Goal: Check status: Check status

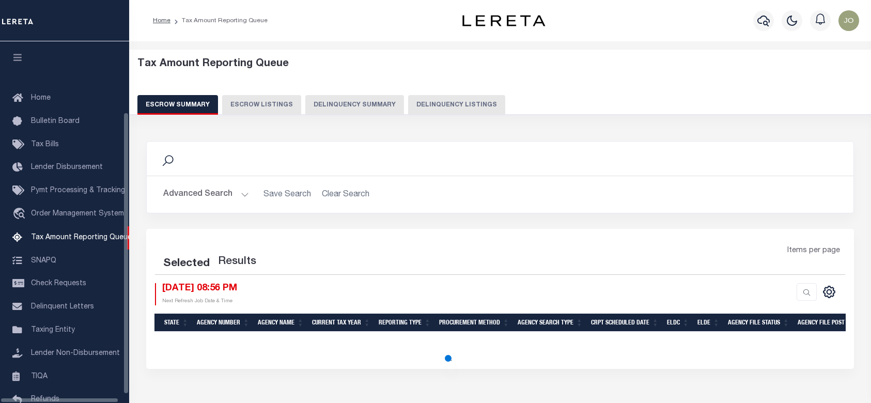
select select "100"
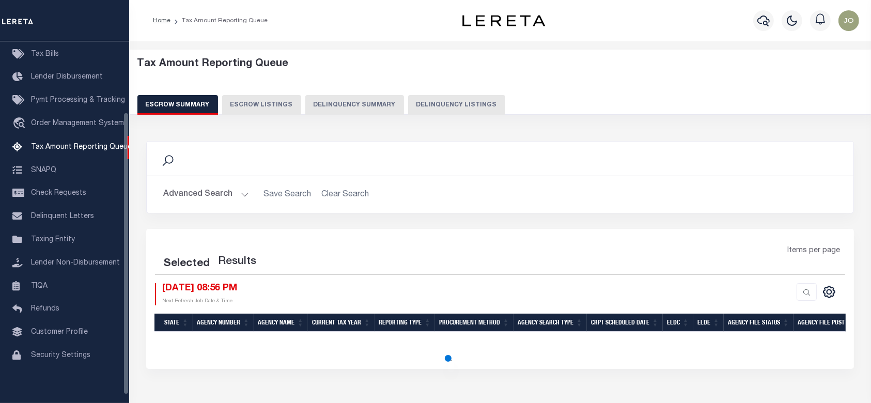
select select "100"
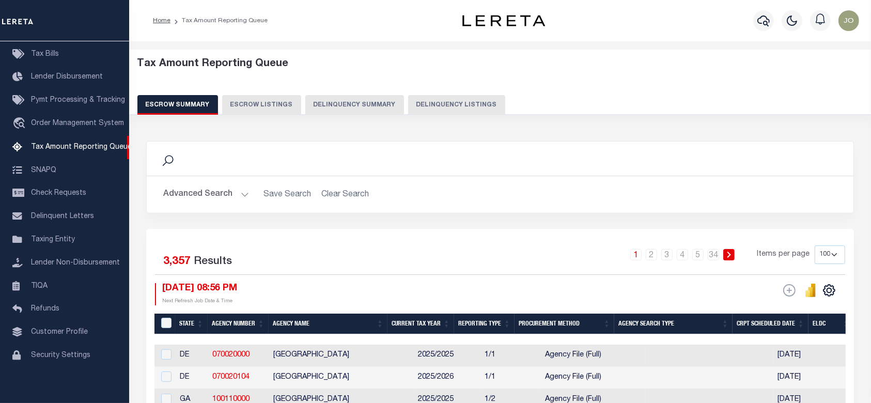
click at [360, 107] on button "Delinquency Summary" at bounding box center [354, 105] width 99 height 20
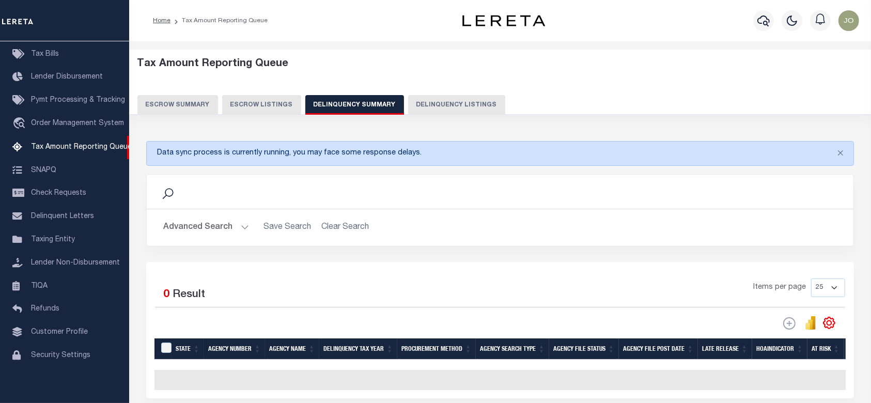
scroll to position [95, 0]
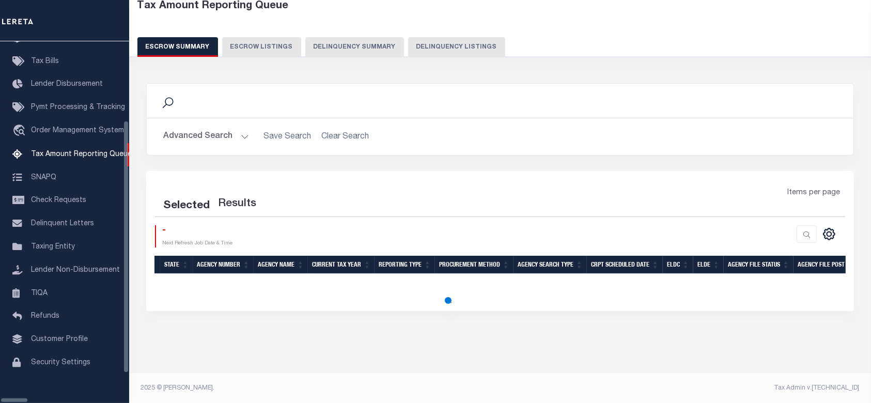
scroll to position [101, 0]
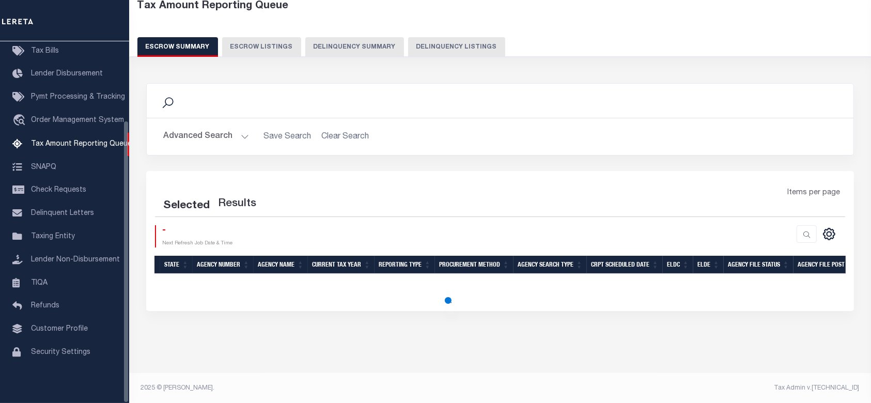
select select "100"
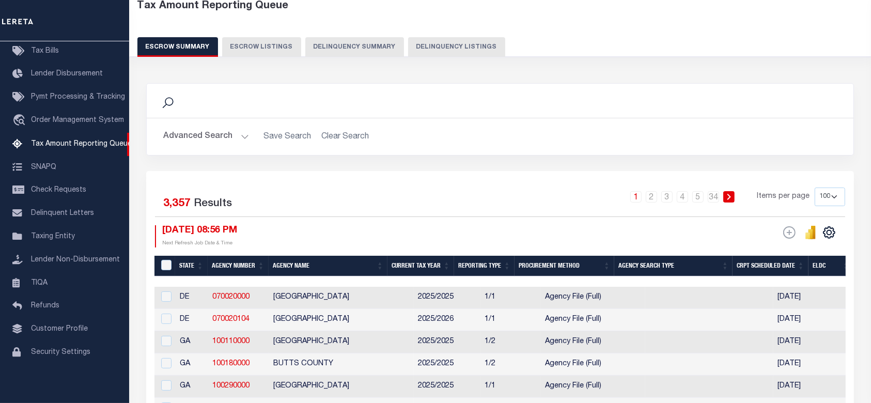
click at [354, 39] on button "Delinquency Summary" at bounding box center [354, 47] width 99 height 20
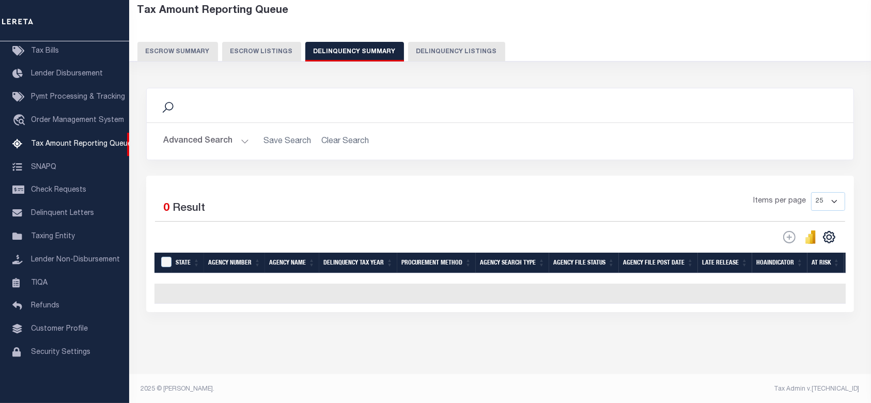
scroll to position [58, 0]
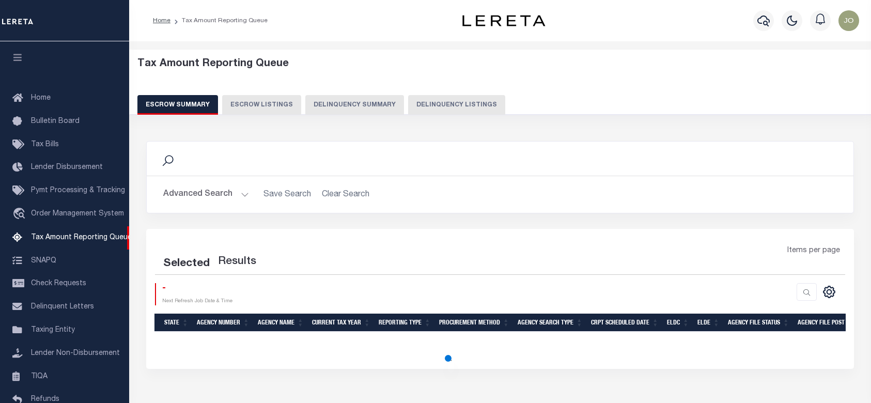
select select "100"
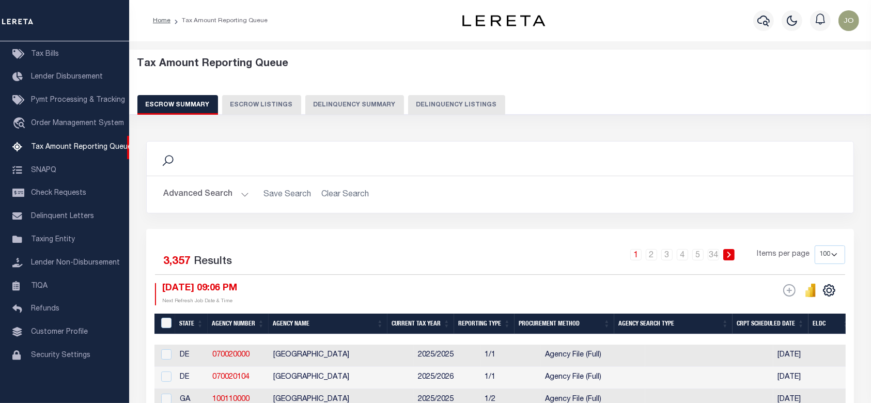
click at [359, 105] on button "Delinquency Summary" at bounding box center [354, 105] width 99 height 20
